Goal: Information Seeking & Learning: Learn about a topic

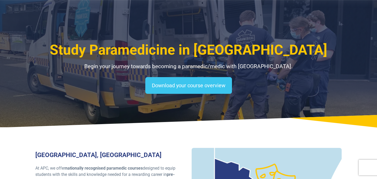
select select "**********"
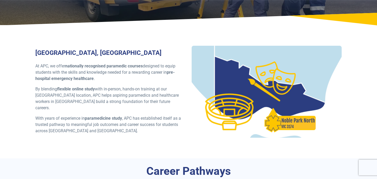
scroll to position [103, 0]
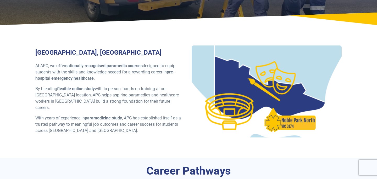
click at [103, 81] on p "At APC, we offer nationally recognised paramedic courses designed to equip stud…" at bounding box center [110, 72] width 150 height 19
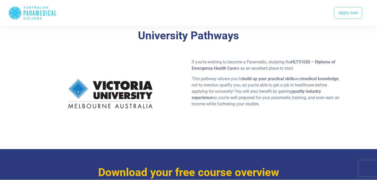
scroll to position [358, 0]
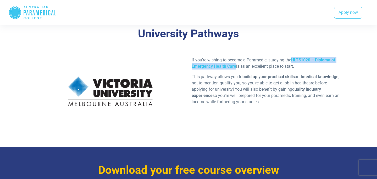
drag, startPoint x: 293, startPoint y: 61, endPoint x: 234, endPoint y: 65, distance: 58.6
click at [235, 65] on strong "HLT51020 – Diploma of Emergency Health Care" at bounding box center [264, 63] width 144 height 11
copy strong "HLT51020 – Diploma of Emergency Health Car"
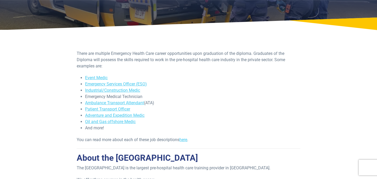
scroll to position [60, 0]
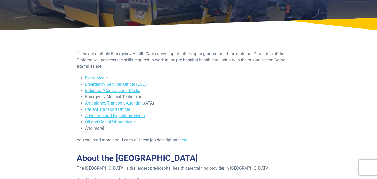
click at [62, 106] on div "There are multiple Emergency Health Care career opportunities upon graduation o…" at bounding box center [188, 168] width 307 height 235
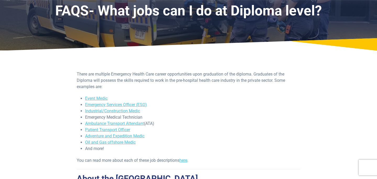
scroll to position [44, 0]
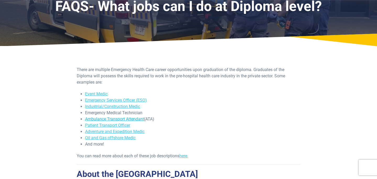
click at [135, 119] on link "Ambulance Transport Attendant" at bounding box center [114, 119] width 59 height 5
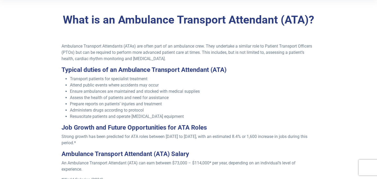
scroll to position [152, 0]
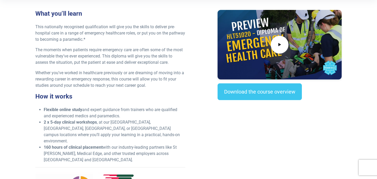
scroll to position [167, 0]
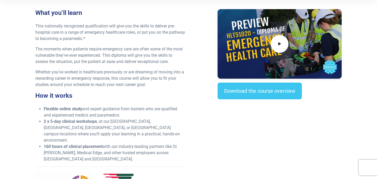
click at [90, 148] on li "160 hours of clinical placement with our industry-leading partners like [GEOGRA…" at bounding box center [115, 153] width 142 height 19
click at [95, 130] on li "2 x 5-day clinical workshops , at our [GEOGRAPHIC_DATA], [GEOGRAPHIC_DATA], [GE…" at bounding box center [115, 131] width 142 height 25
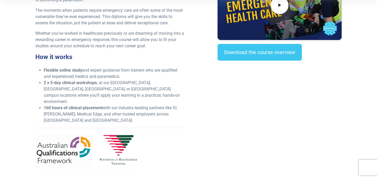
scroll to position [192, 0]
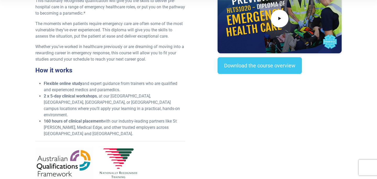
click at [84, 86] on li "Flexible online study and expert guidance from trainers who are qualified and e…" at bounding box center [115, 87] width 142 height 13
click at [63, 119] on strong "160 hours of clinical placement" at bounding box center [73, 121] width 59 height 5
click at [94, 101] on li "2 x 5-day clinical workshops , at our [GEOGRAPHIC_DATA], [GEOGRAPHIC_DATA], [GE…" at bounding box center [115, 105] width 142 height 25
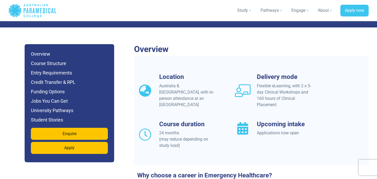
scroll to position [443, 0]
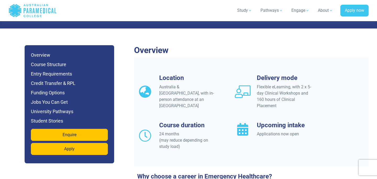
click at [135, 100] on div "Location Australia & [GEOGRAPHIC_DATA], with in-person attendance at an APC Cam…" at bounding box center [251, 118] width 235 height 89
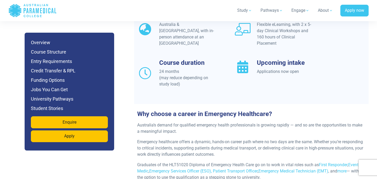
scroll to position [507, 0]
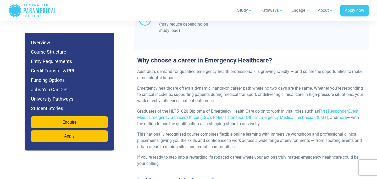
scroll to position [552, 0]
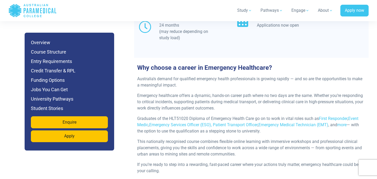
click at [145, 76] on p "Australia’s demand for qualified emergency health professionals is growing rapi…" at bounding box center [251, 82] width 228 height 13
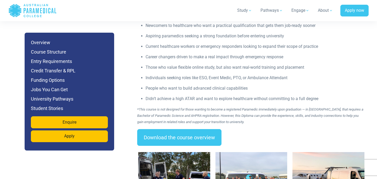
click at [145, 75] on ul "Newcomers to healthcare who want a practical qualification that gets them job-r…" at bounding box center [251, 63] width 228 height 80
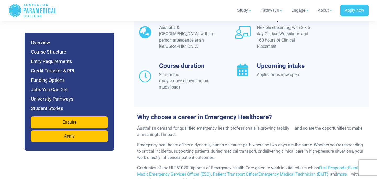
scroll to position [493, 0]
